Goal: Task Accomplishment & Management: Use online tool/utility

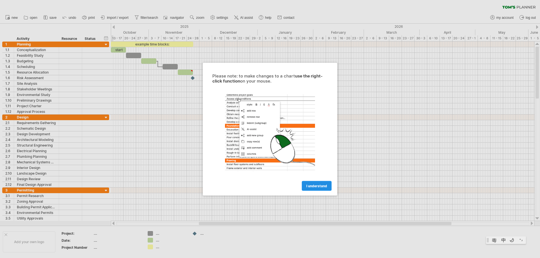
click at [319, 187] on span "I understand" at bounding box center [316, 186] width 21 height 4
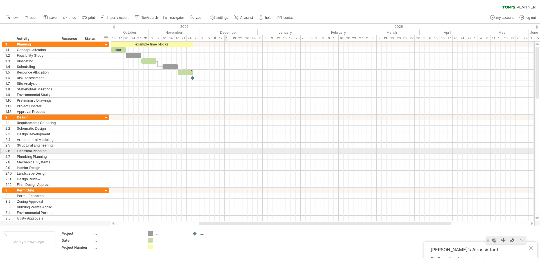
click at [192, 148] on div at bounding box center [323, 151] width 424 height 6
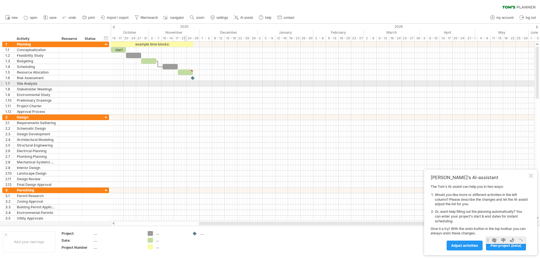
click at [186, 84] on div at bounding box center [323, 84] width 424 height 6
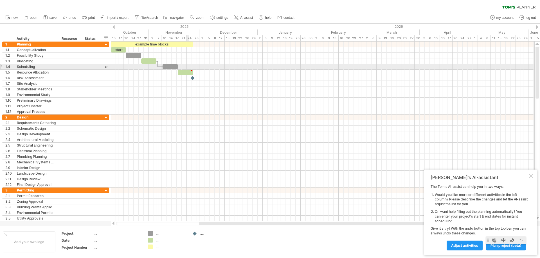
click at [188, 69] on div at bounding box center [323, 67] width 424 height 6
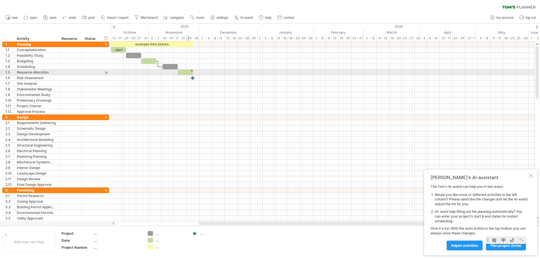
click at [188, 73] on div at bounding box center [185, 72] width 15 height 5
type textarea "**********"
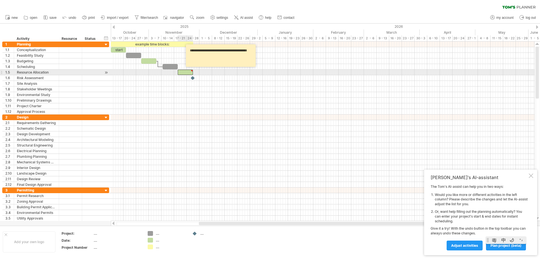
click at [188, 73] on div at bounding box center [185, 72] width 15 height 5
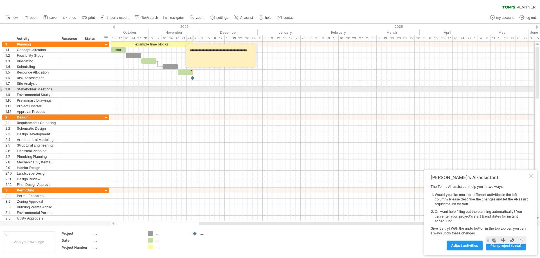
click at [192, 92] on div at bounding box center [323, 95] width 424 height 6
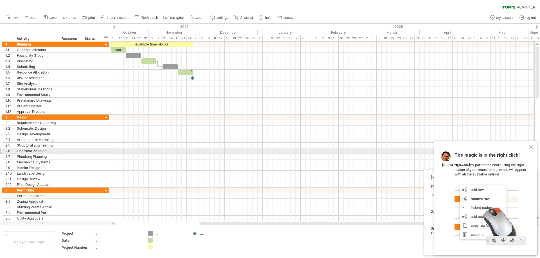
click at [531, 148] on div at bounding box center [531, 147] width 4 height 4
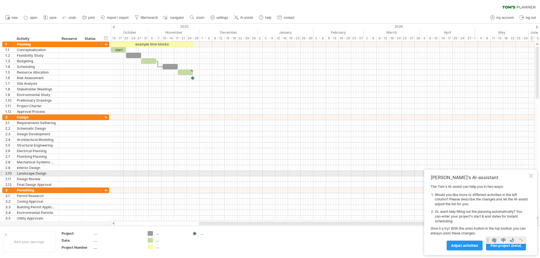
click at [530, 176] on div at bounding box center [531, 176] width 4 height 4
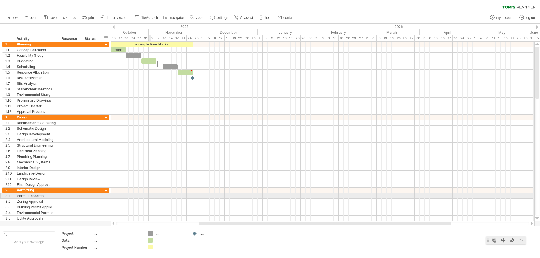
click at [150, 197] on div at bounding box center [323, 196] width 424 height 6
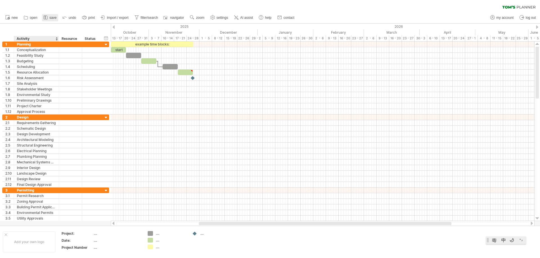
click at [47, 20] on icon at bounding box center [46, 18] width 6 height 6
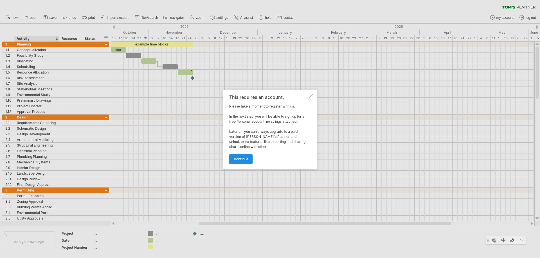
click at [237, 162] on link "continue" at bounding box center [241, 159] width 24 height 10
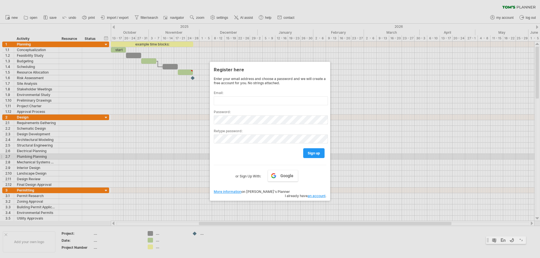
click at [344, 159] on div at bounding box center [270, 129] width 540 height 258
click at [350, 93] on div at bounding box center [270, 129] width 540 height 258
click at [398, 69] on div at bounding box center [270, 129] width 540 height 258
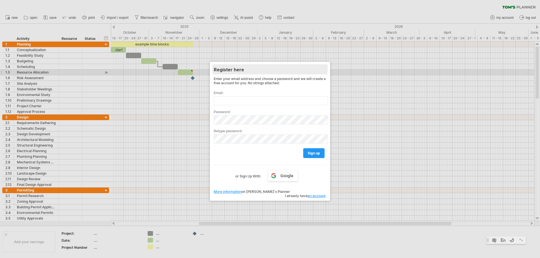
click at [323, 72] on div "Register here" at bounding box center [270, 69] width 112 height 10
click at [358, 74] on div at bounding box center [270, 129] width 540 height 258
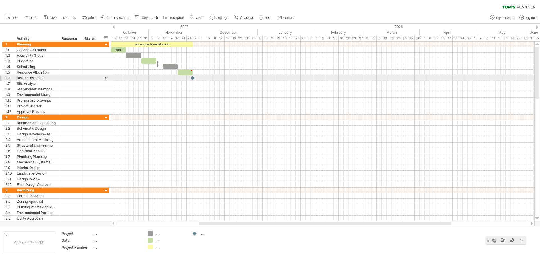
drag, startPoint x: 322, startPoint y: 103, endPoint x: 304, endPoint y: 105, distance: 18.1
click at [312, 105] on div at bounding box center [323, 106] width 424 height 6
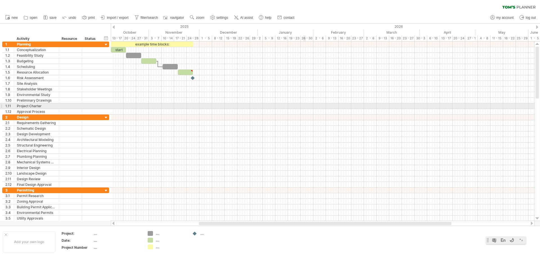
click at [159, 92] on div at bounding box center [323, 95] width 424 height 6
